Goal: Register for event/course

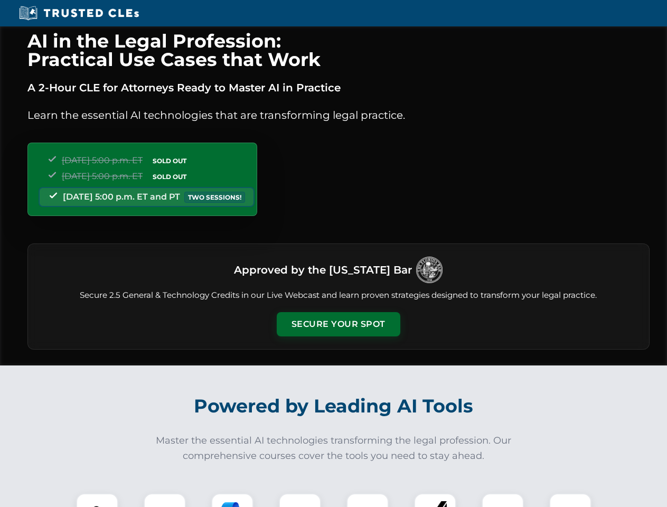
click at [338, 324] on button "Secure Your Spot" at bounding box center [339, 324] width 124 height 24
click at [97, 500] on img at bounding box center [97, 514] width 31 height 31
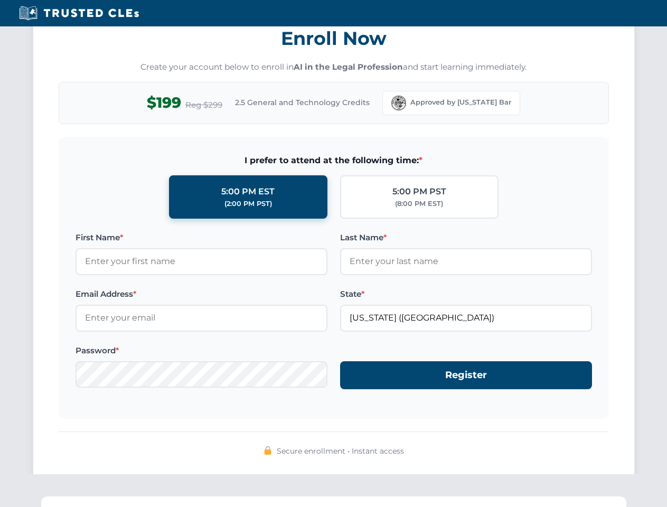
scroll to position [1037, 0]
